Goal: Task Accomplishment & Management: Manage account settings

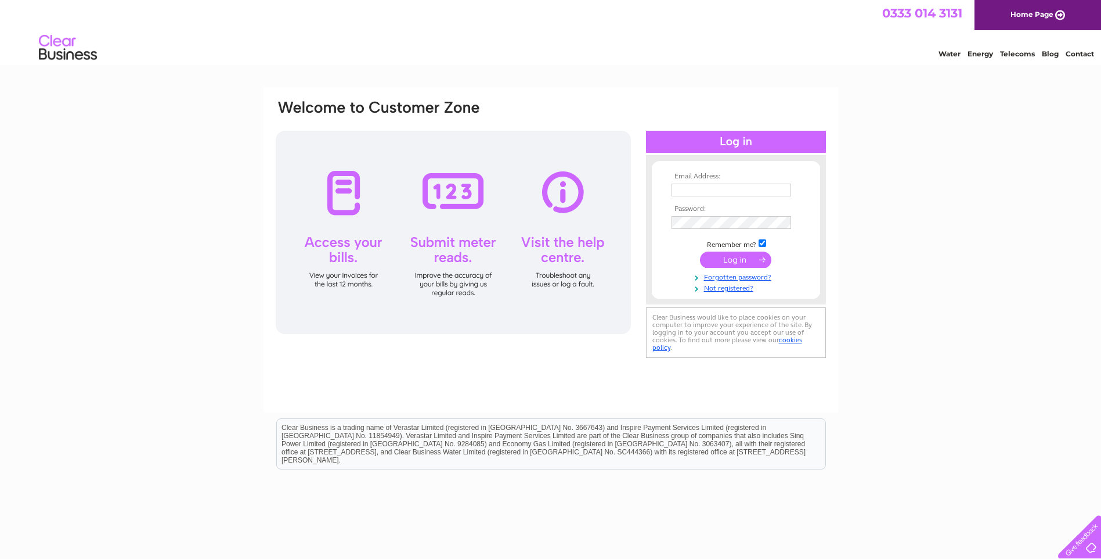
click at [684, 189] on input "text" at bounding box center [732, 189] width 120 height 13
type input "[EMAIL_ADDRESS][DOMAIN_NAME]"
click at [700, 253] on input "submit" at bounding box center [735, 261] width 71 height 16
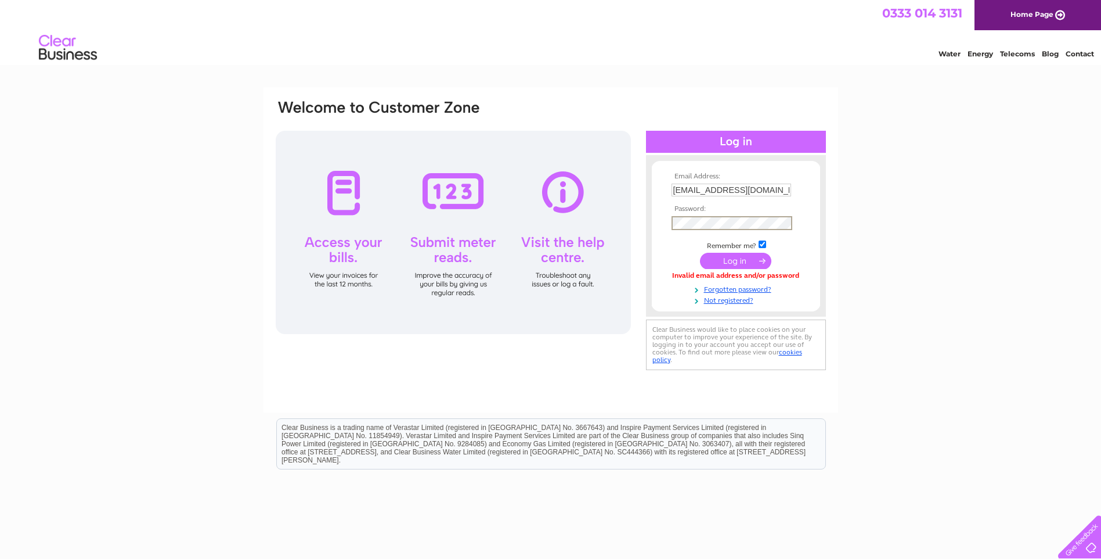
click at [700, 253] on input "submit" at bounding box center [735, 261] width 71 height 16
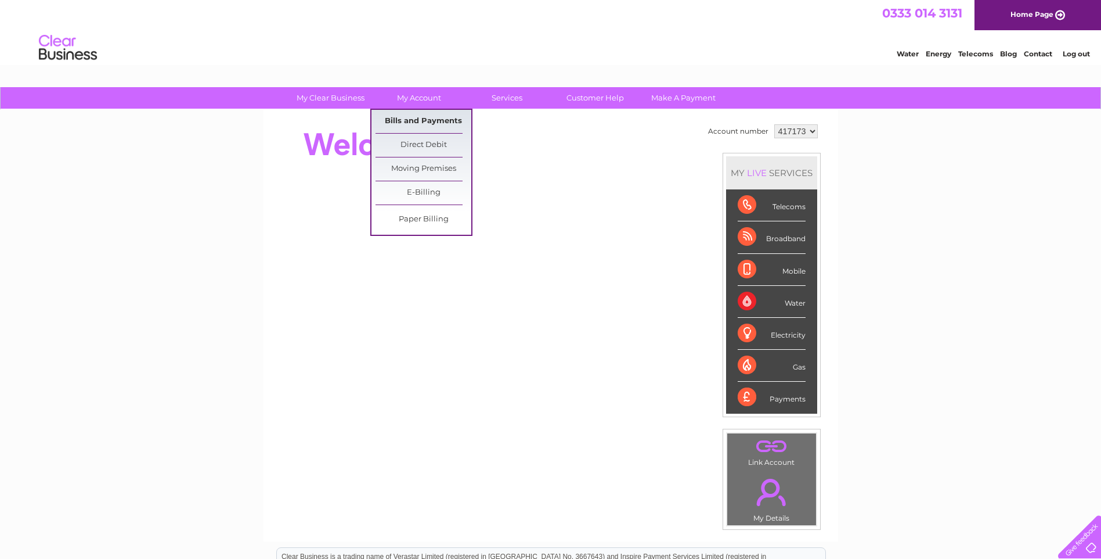
click at [429, 114] on link "Bills and Payments" at bounding box center [424, 121] width 96 height 23
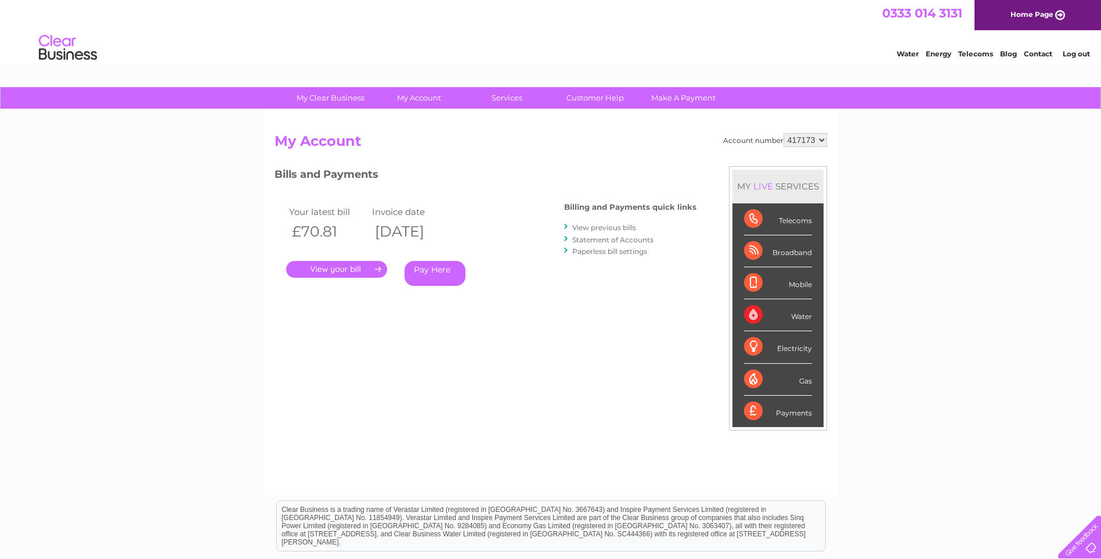
click at [607, 225] on link "View previous bills" at bounding box center [604, 227] width 64 height 9
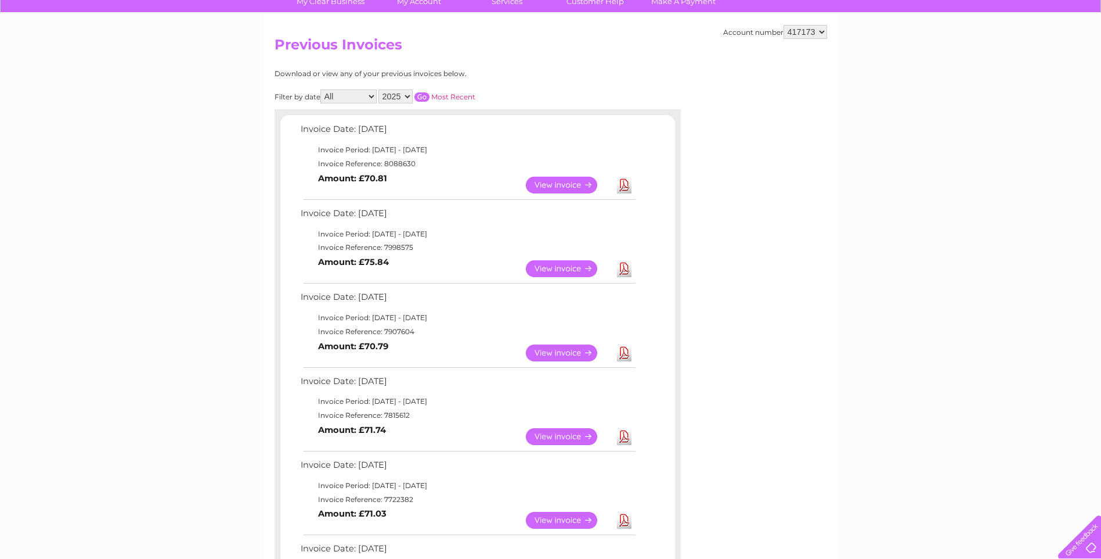
scroll to position [116, 0]
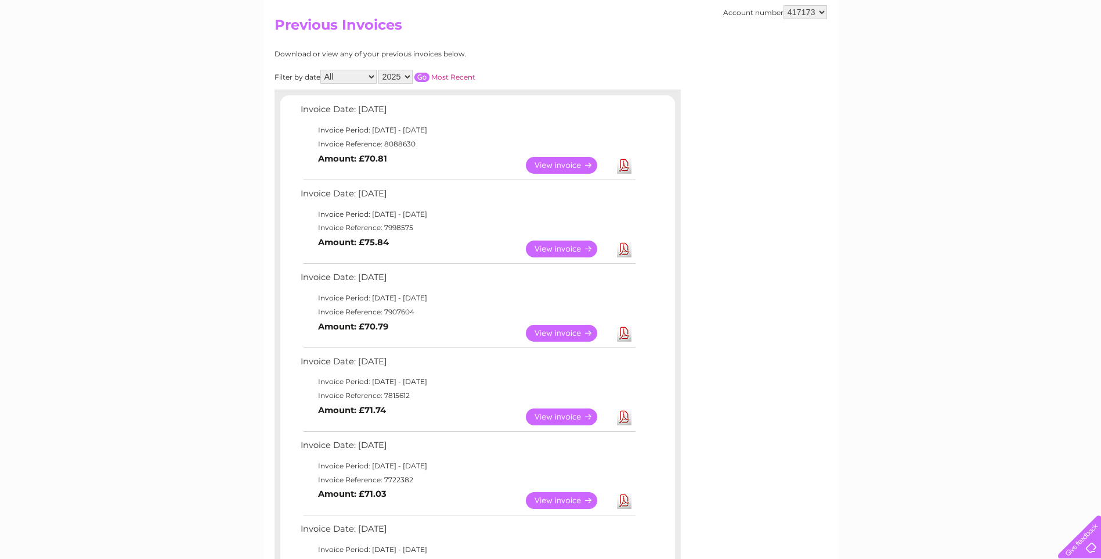
click at [565, 417] on link "View" at bounding box center [568, 416] width 85 height 17
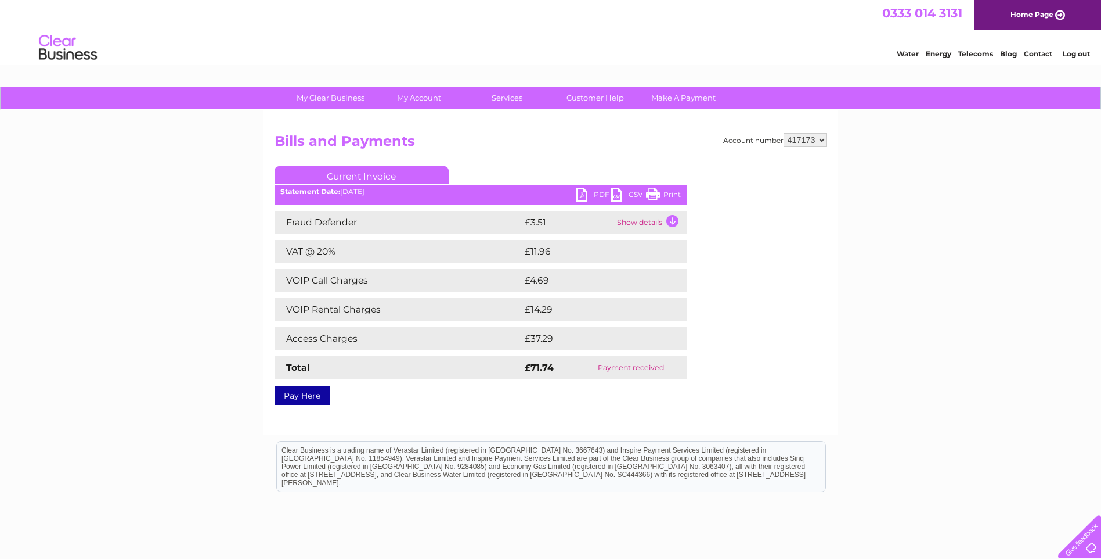
click at [665, 189] on link "Print" at bounding box center [663, 196] width 35 height 17
